Goal: Transaction & Acquisition: Purchase product/service

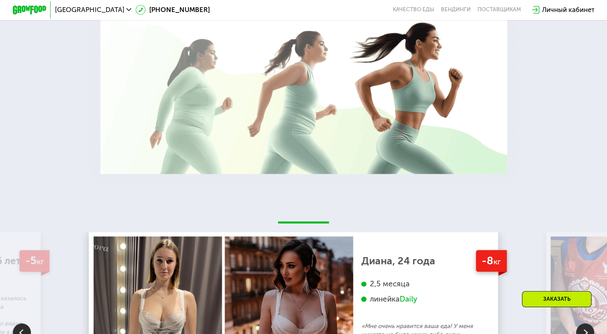
scroll to position [1572, 0]
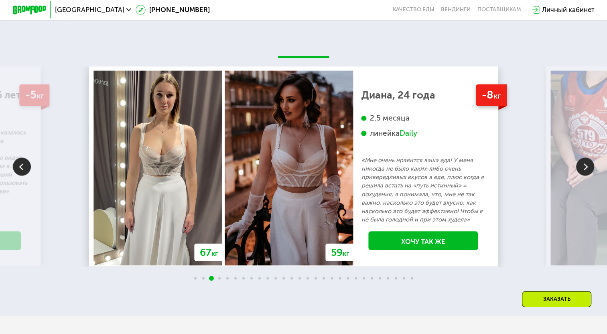
click at [583, 176] on img at bounding box center [585, 167] width 18 height 18
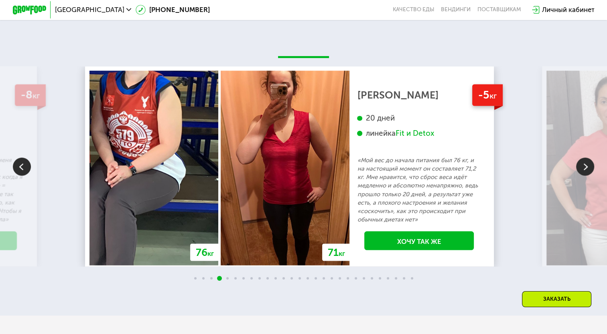
click at [583, 176] on img at bounding box center [585, 167] width 18 height 18
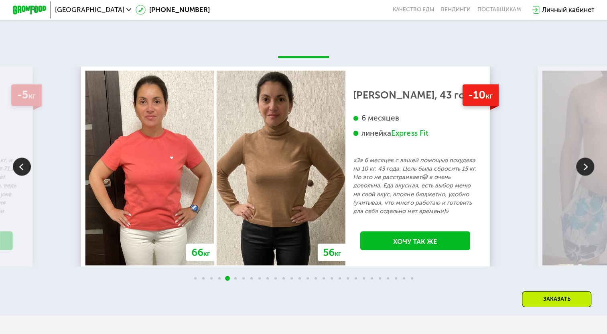
click at [583, 176] on img at bounding box center [585, 167] width 18 height 18
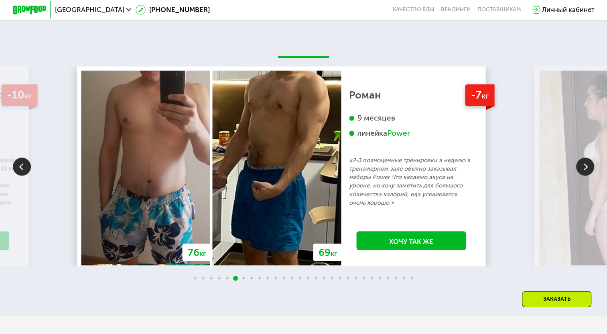
click at [583, 176] on img at bounding box center [585, 167] width 18 height 18
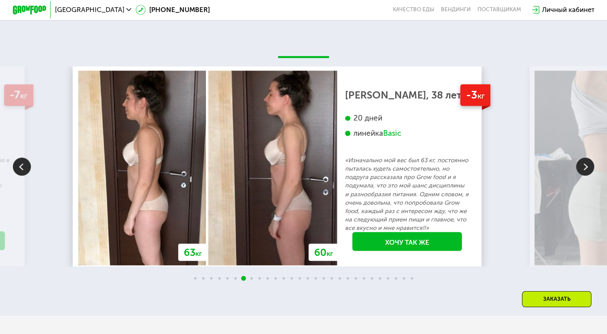
click at [583, 176] on img at bounding box center [585, 167] width 18 height 18
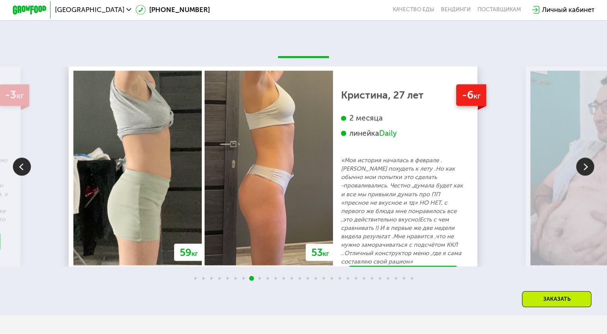
click at [583, 176] on img at bounding box center [585, 167] width 18 height 18
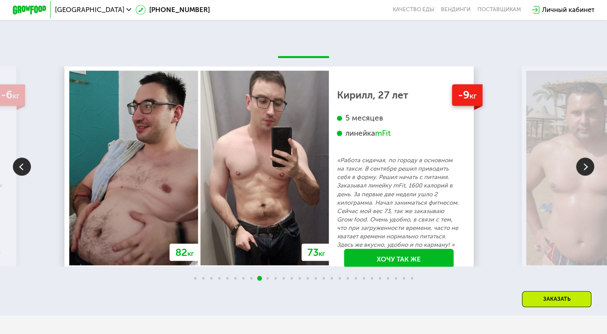
click at [583, 176] on img at bounding box center [585, 167] width 18 height 18
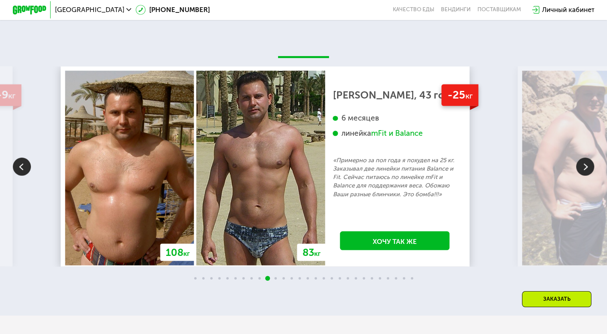
click at [583, 176] on img at bounding box center [585, 167] width 18 height 18
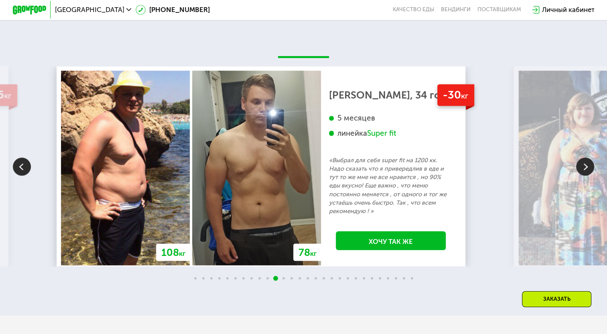
click at [583, 176] on img at bounding box center [585, 167] width 18 height 18
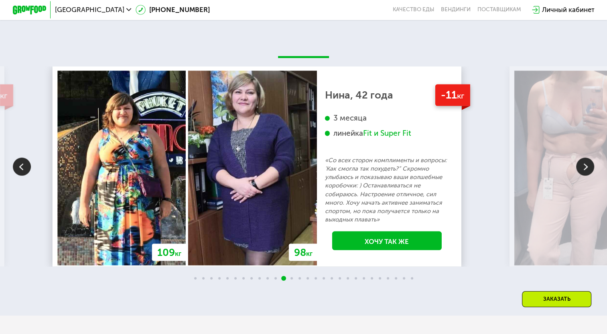
click at [583, 176] on img at bounding box center [585, 167] width 18 height 18
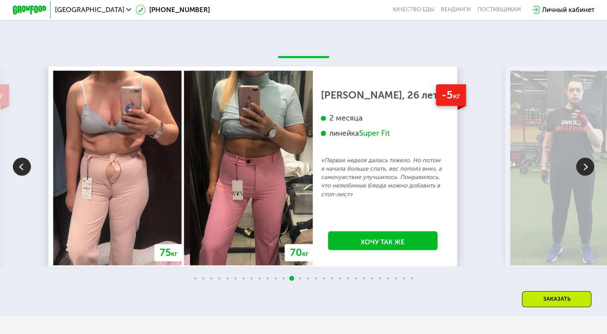
click at [583, 176] on img at bounding box center [585, 167] width 18 height 18
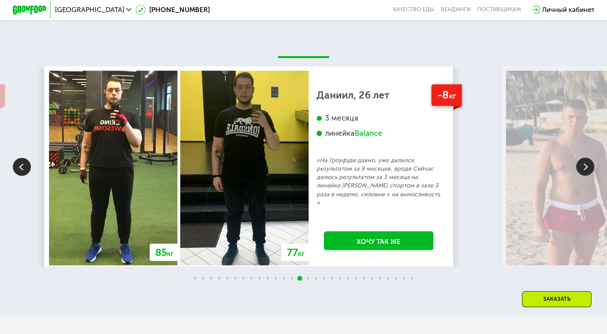
click at [583, 176] on img at bounding box center [585, 167] width 18 height 18
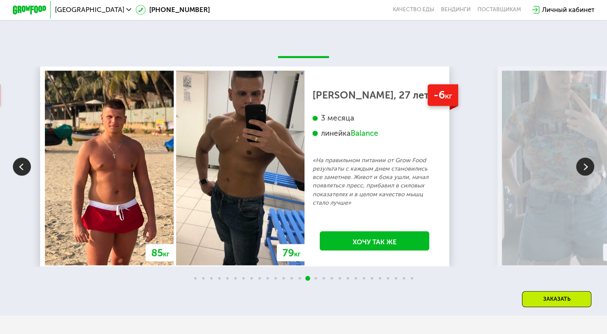
click at [583, 176] on img at bounding box center [585, 167] width 18 height 18
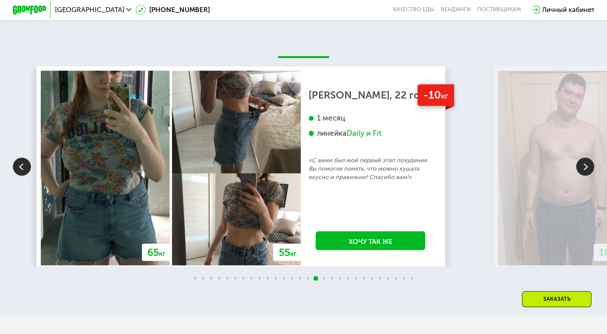
click at [583, 176] on img at bounding box center [585, 167] width 18 height 18
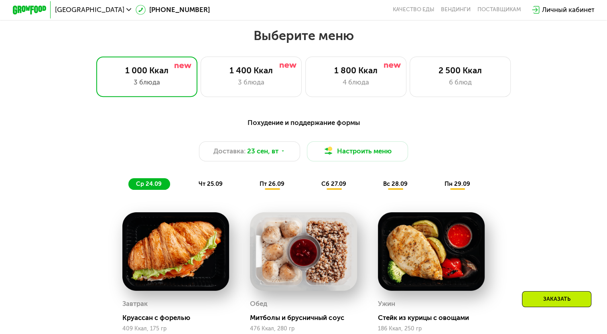
scroll to position [489, 0]
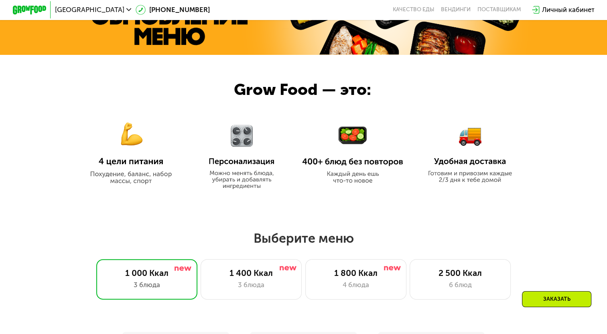
scroll to position [401, 0]
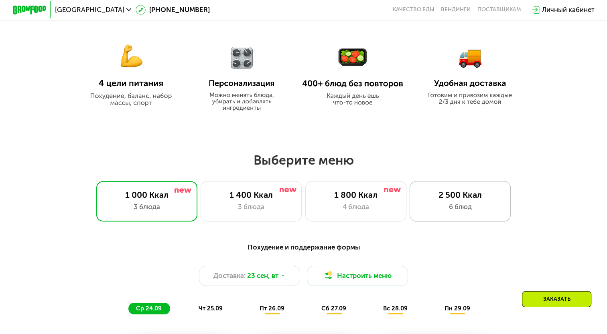
click at [480, 205] on div "6 блюд" at bounding box center [459, 207] width 83 height 10
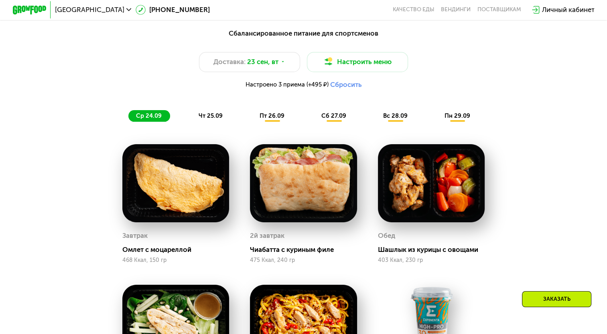
scroll to position [601, 0]
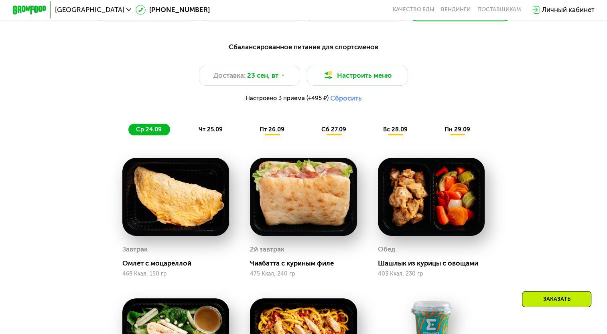
click at [342, 99] on button "Сбросить" at bounding box center [346, 98] width 32 height 8
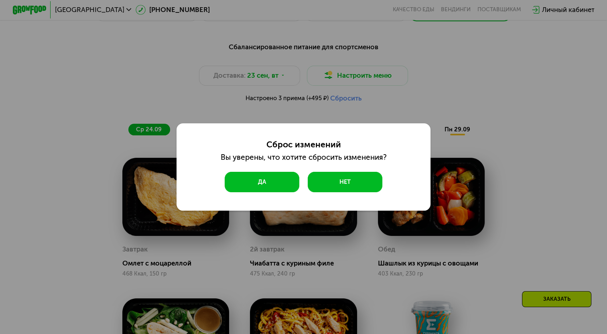
click at [285, 183] on button "Да" at bounding box center [262, 182] width 75 height 20
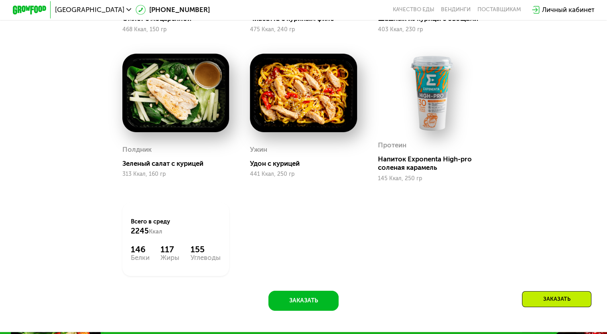
scroll to position [1002, 0]
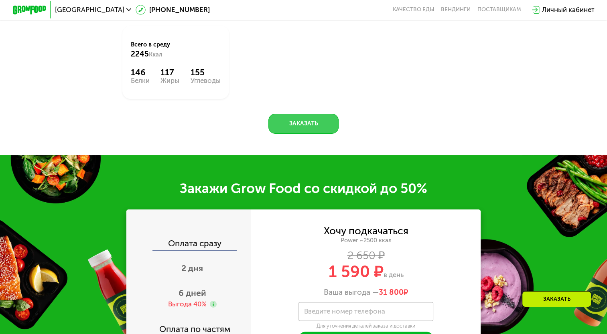
click at [314, 133] on button "Заказать" at bounding box center [303, 124] width 70 height 20
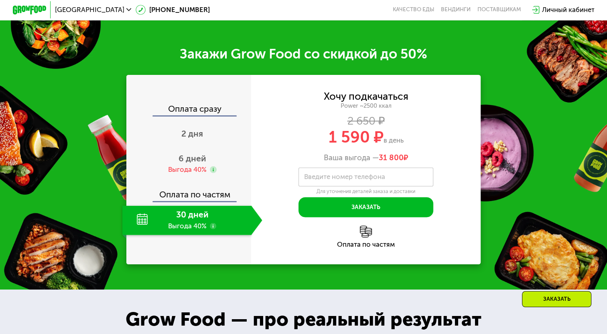
scroll to position [1166, 0]
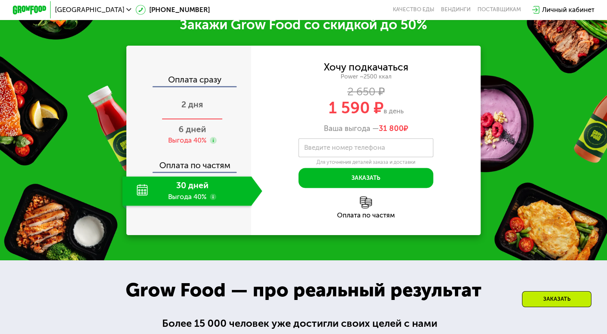
click at [178, 119] on div "2 дня" at bounding box center [192, 106] width 140 height 30
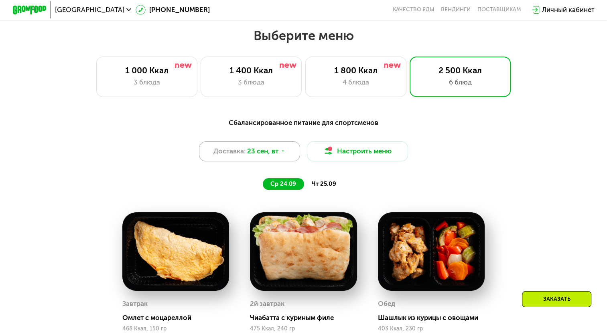
scroll to position [525, 0]
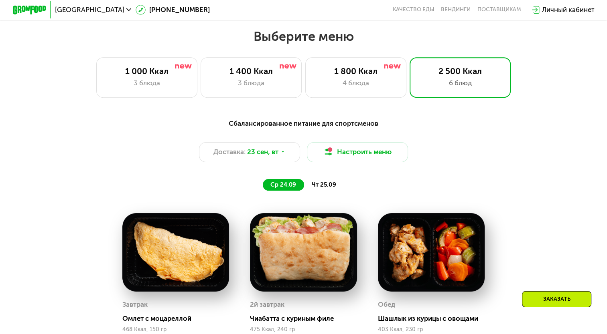
click at [321, 187] on span "чт 25.09" at bounding box center [324, 184] width 24 height 7
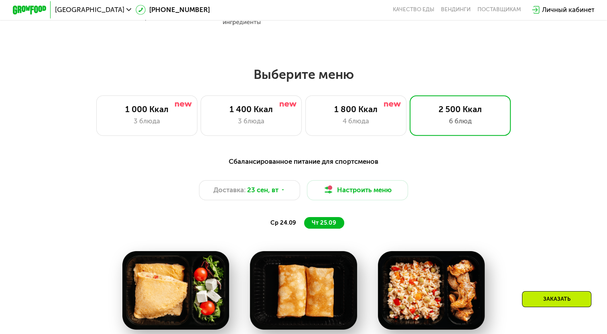
scroll to position [485, 0]
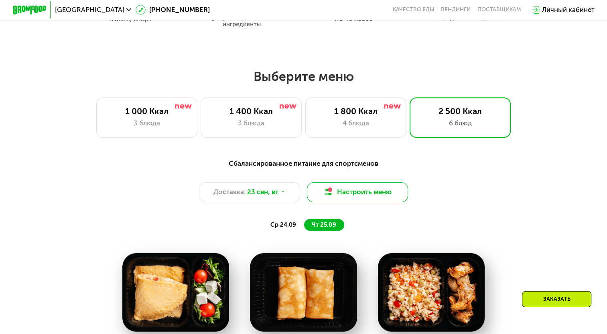
click at [349, 200] on button "Настроить меню" at bounding box center [357, 192] width 101 height 20
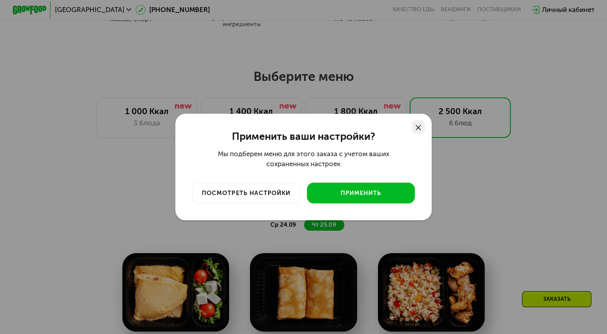
click at [417, 131] on div at bounding box center [418, 127] width 14 height 14
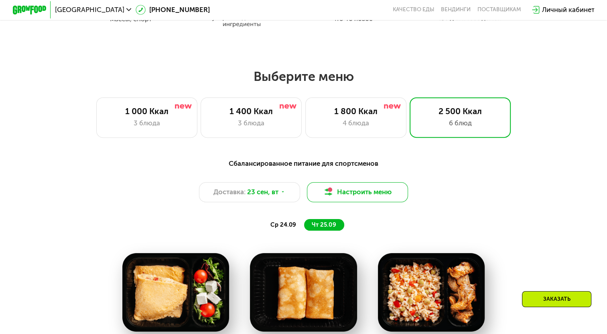
click at [324, 197] on img at bounding box center [328, 192] width 10 height 10
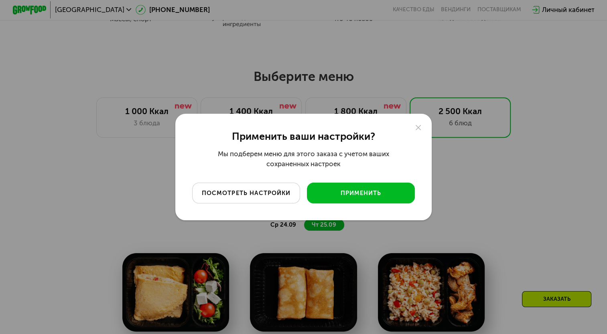
click at [271, 195] on div "посмотреть настройки" at bounding box center [245, 193] width 95 height 8
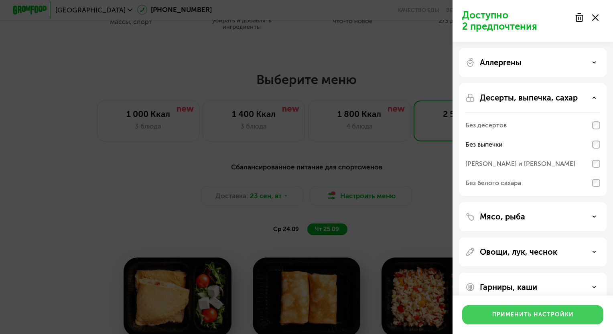
click at [515, 314] on div "Применить настройки" at bounding box center [532, 315] width 81 height 8
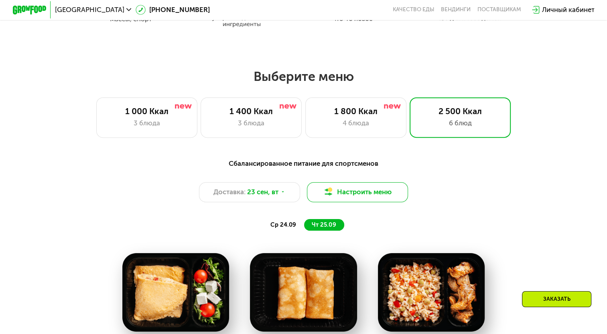
click at [341, 189] on button "Настроить меню" at bounding box center [357, 192] width 101 height 20
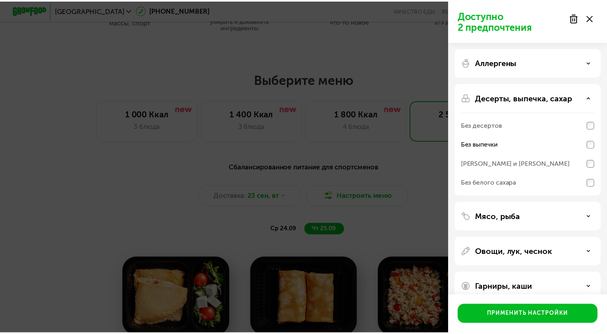
scroll to position [14, 0]
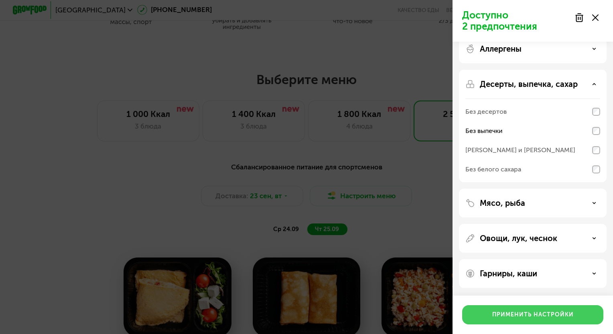
click at [598, 311] on button "Применить настройки" at bounding box center [532, 315] width 141 height 19
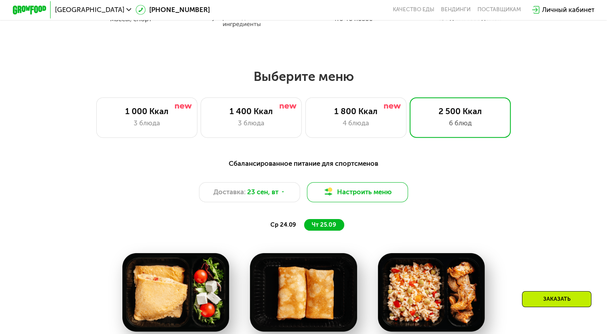
click at [395, 192] on button "Настроить меню" at bounding box center [357, 192] width 101 height 20
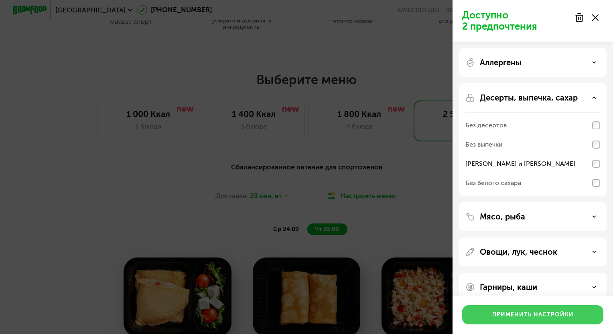
click at [538, 315] on div "Применить настройки" at bounding box center [532, 315] width 81 height 8
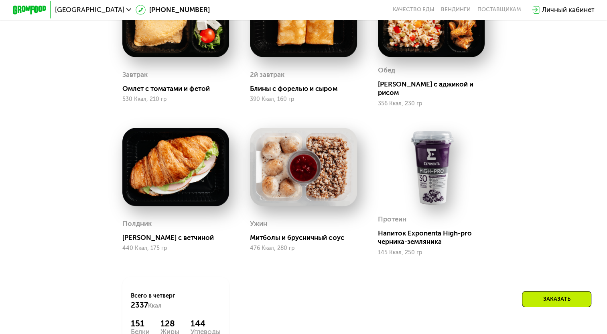
scroll to position [886, 0]
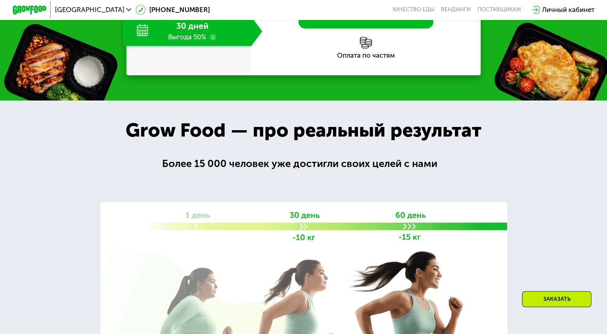
scroll to position [495, 0]
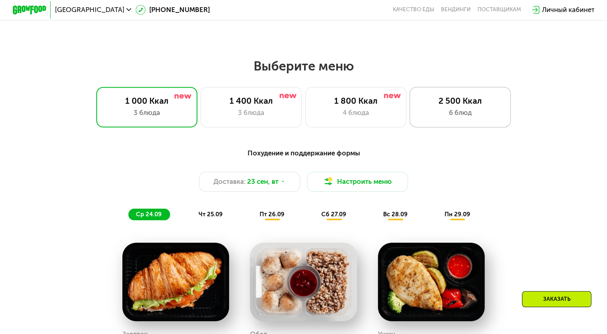
click at [437, 111] on div "6 блюд" at bounding box center [459, 113] width 83 height 10
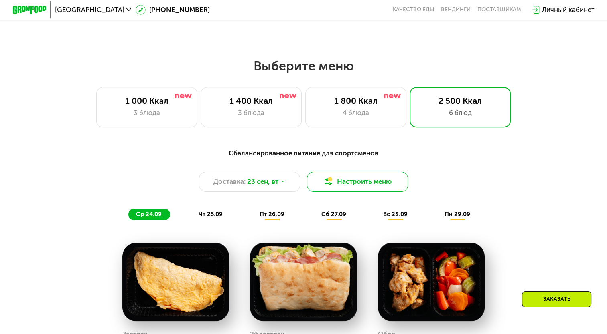
click at [348, 186] on button "Настроить меню" at bounding box center [357, 182] width 101 height 20
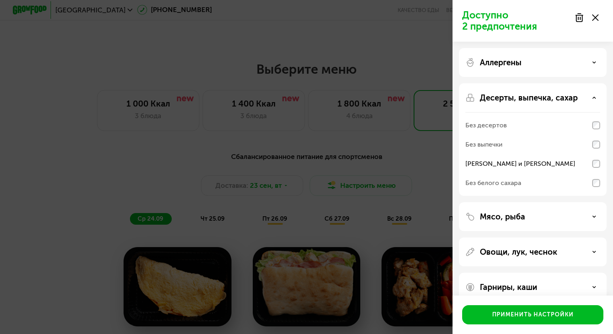
click at [596, 150] on div "Без выпечки" at bounding box center [532, 144] width 135 height 19
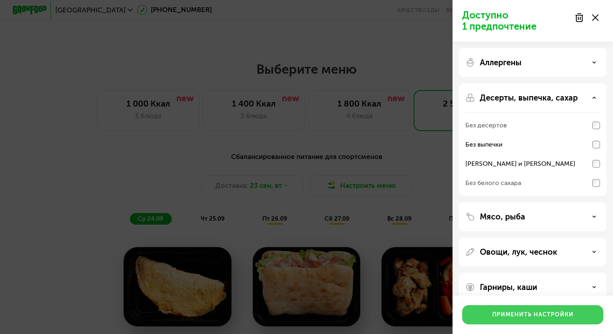
click at [521, 314] on div "Применить настройки" at bounding box center [532, 315] width 81 height 8
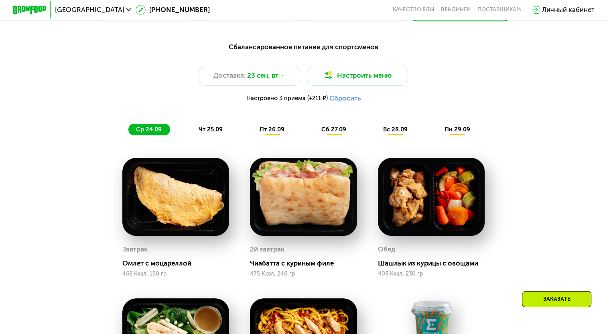
scroll to position [615, 0]
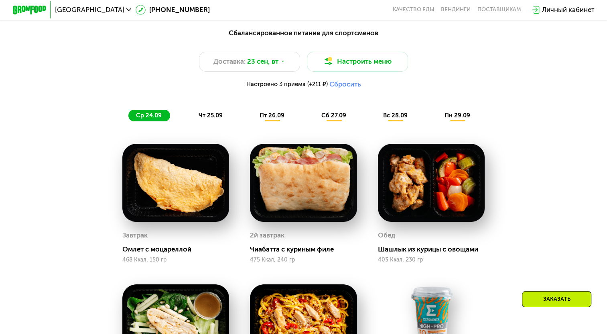
click at [195, 126] on div "Сбалансированное питание для спортсменов Доставка: 23 сен, вт Настроить меню На…" at bounding box center [303, 74] width 509 height 104
click at [284, 126] on div "Сбалансированное питание для спортсменов Доставка: 23 сен, вт Настроить меню На…" at bounding box center [303, 74] width 509 height 104
click at [277, 119] on span "пт 26.09" at bounding box center [271, 115] width 25 height 7
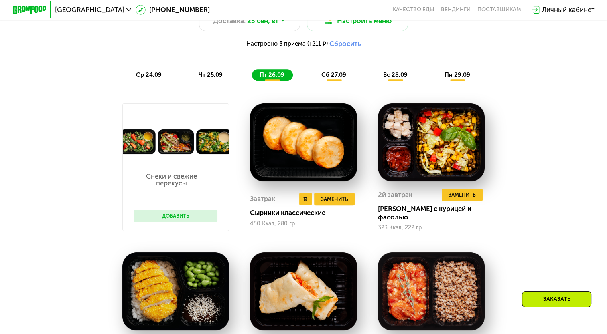
scroll to position [656, 0]
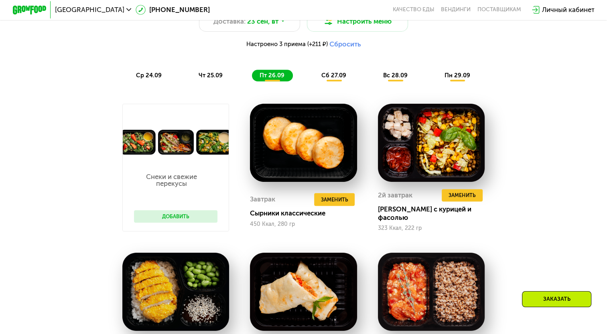
click at [338, 79] on span "сб 27.09" at bounding box center [333, 75] width 25 height 7
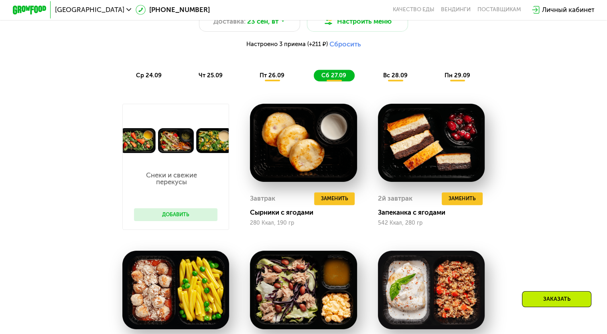
click at [281, 81] on div "пт 26.09" at bounding box center [272, 76] width 41 height 12
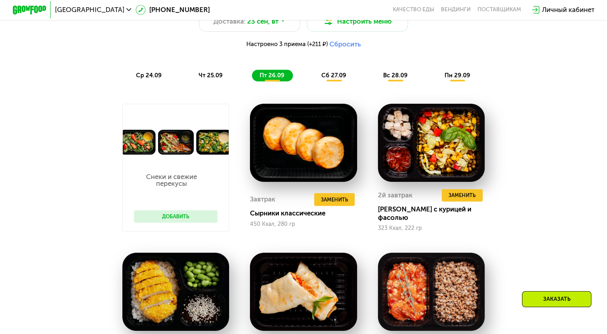
click at [334, 76] on span "сб 27.09" at bounding box center [333, 75] width 25 height 7
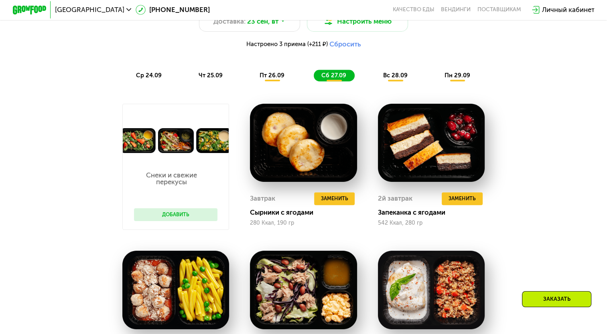
scroll to position [535, 0]
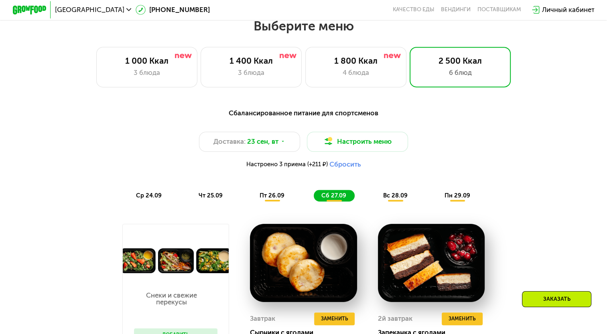
click at [337, 168] on button "Сбросить" at bounding box center [345, 164] width 32 height 8
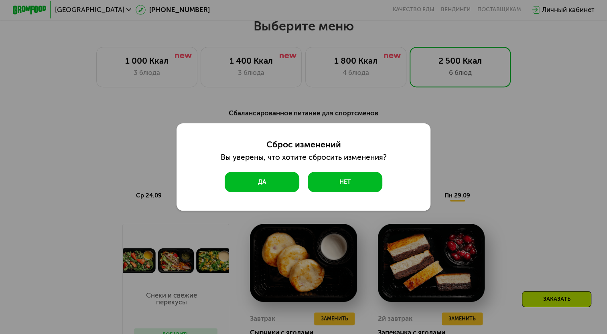
click at [277, 183] on button "Да" at bounding box center [262, 182] width 75 height 20
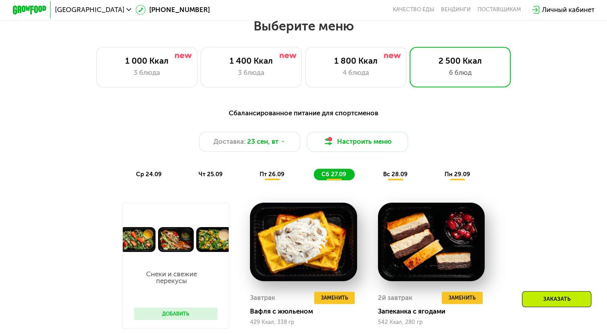
click at [275, 180] on div "пт 26.09" at bounding box center [272, 175] width 41 height 12
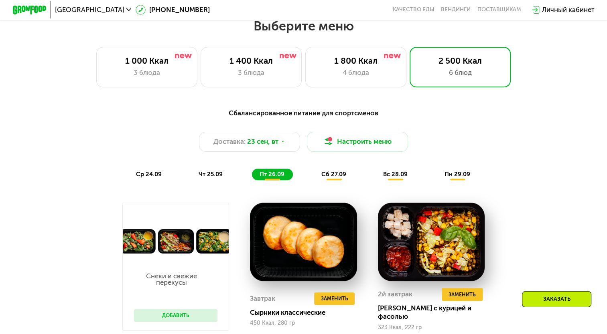
click at [320, 185] on div "Сбалансированное питание для спортсменов Доставка: 23 сен, вт Настроить меню ср…" at bounding box center [303, 144] width 509 height 83
click at [328, 180] on div "сб 27.09" at bounding box center [334, 175] width 41 height 12
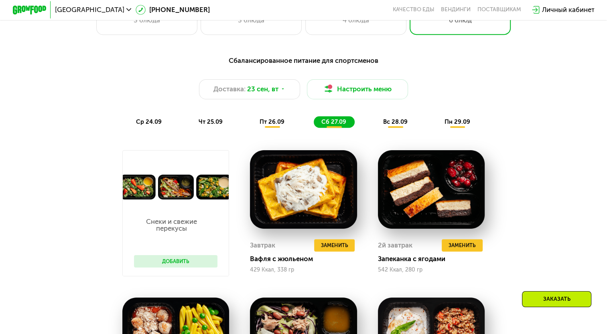
scroll to position [575, 0]
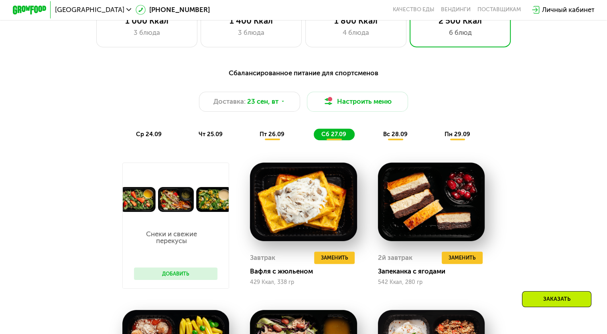
click at [269, 145] on div "Сбалансированное питание для спортсменов Доставка: 23 сен, вт Настроить меню ср…" at bounding box center [303, 104] width 509 height 83
click at [268, 137] on span "пт 26.09" at bounding box center [271, 134] width 25 height 7
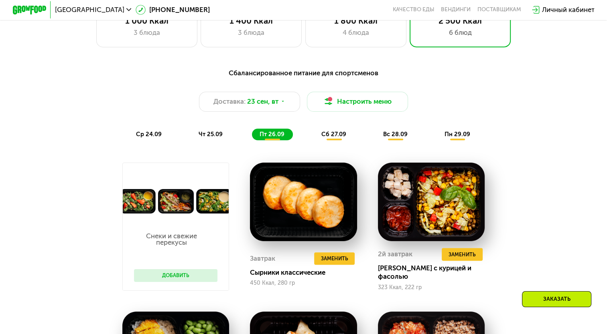
click at [456, 138] on span "пн 29.09" at bounding box center [457, 134] width 26 height 7
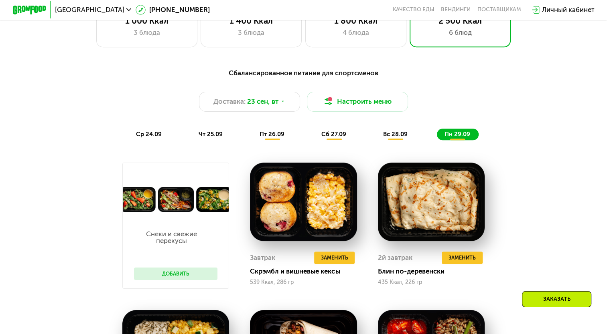
click at [322, 138] on span "сб 27.09" at bounding box center [333, 134] width 25 height 7
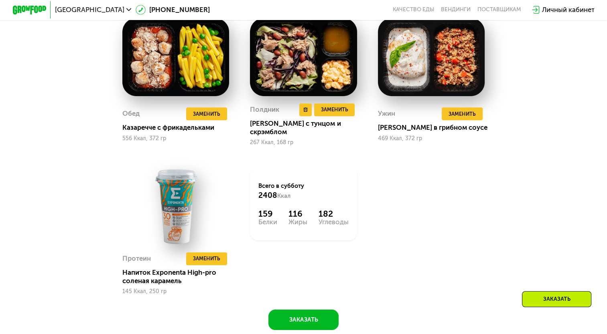
scroll to position [976, 0]
